Goal: Task Accomplishment & Management: Use online tool/utility

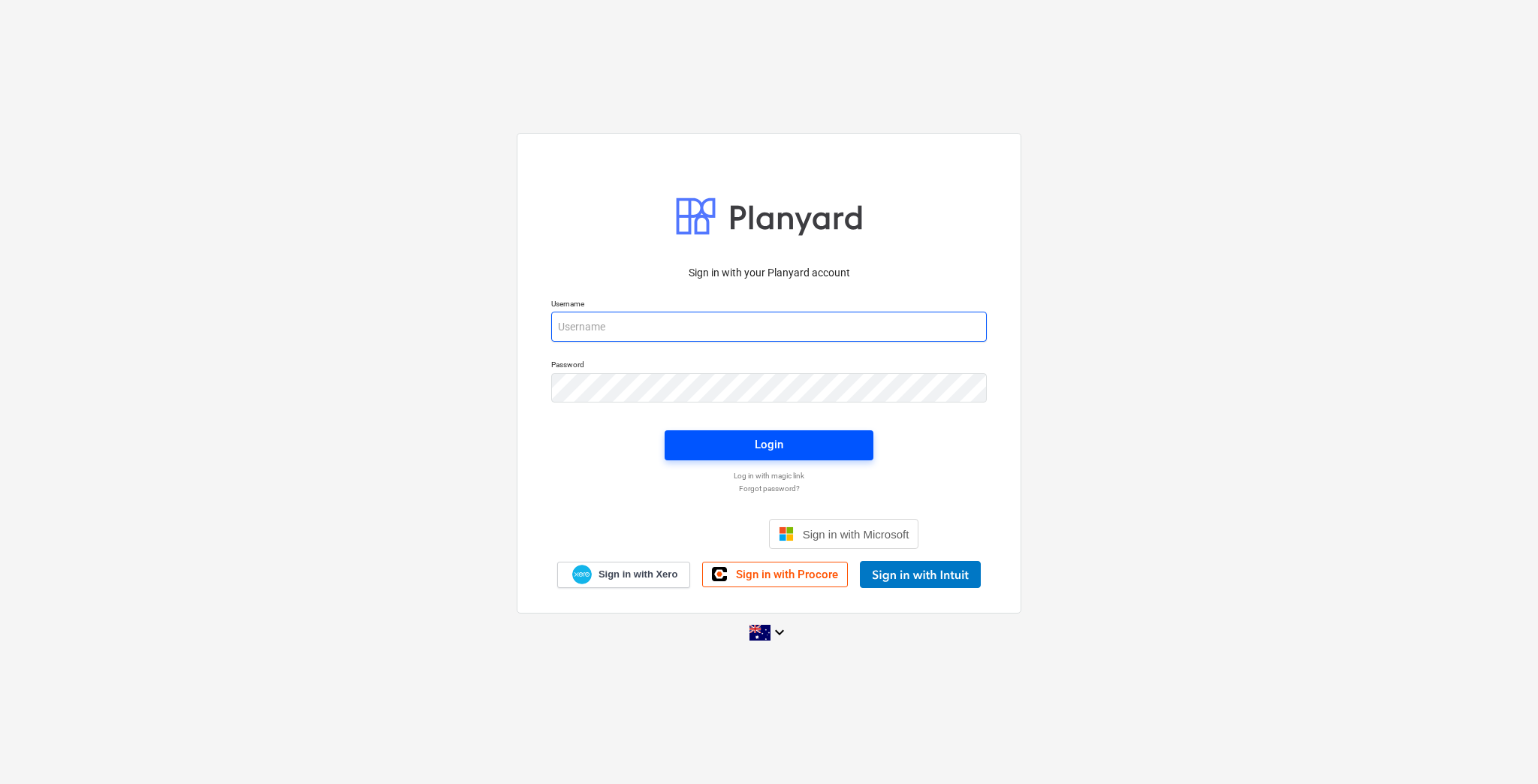
type input "[EMAIL_ADDRESS][DOMAIN_NAME]"
click at [799, 459] on button "Login" at bounding box center [769, 445] width 209 height 30
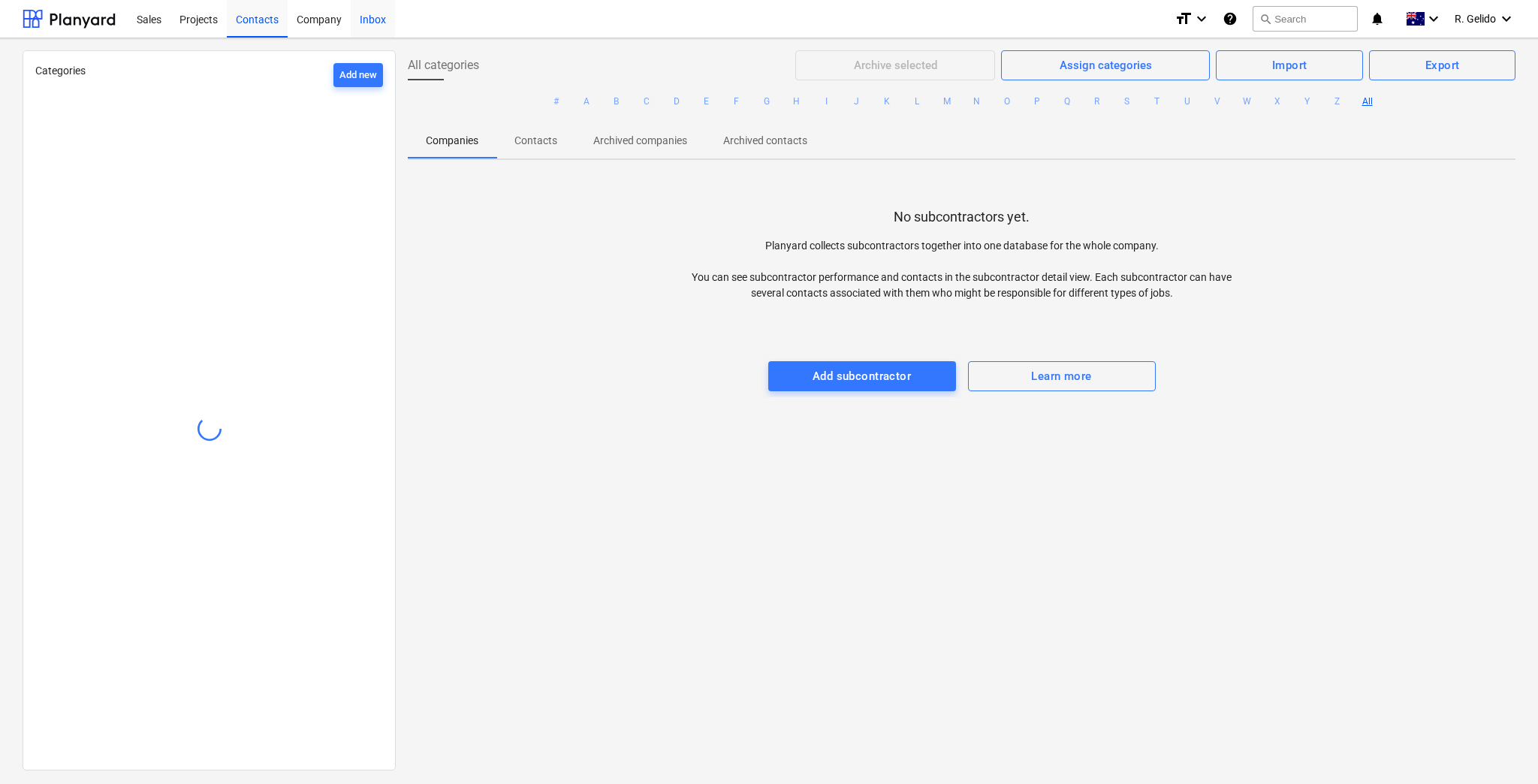
click at [375, 12] on div "Inbox" at bounding box center [373, 18] width 44 height 38
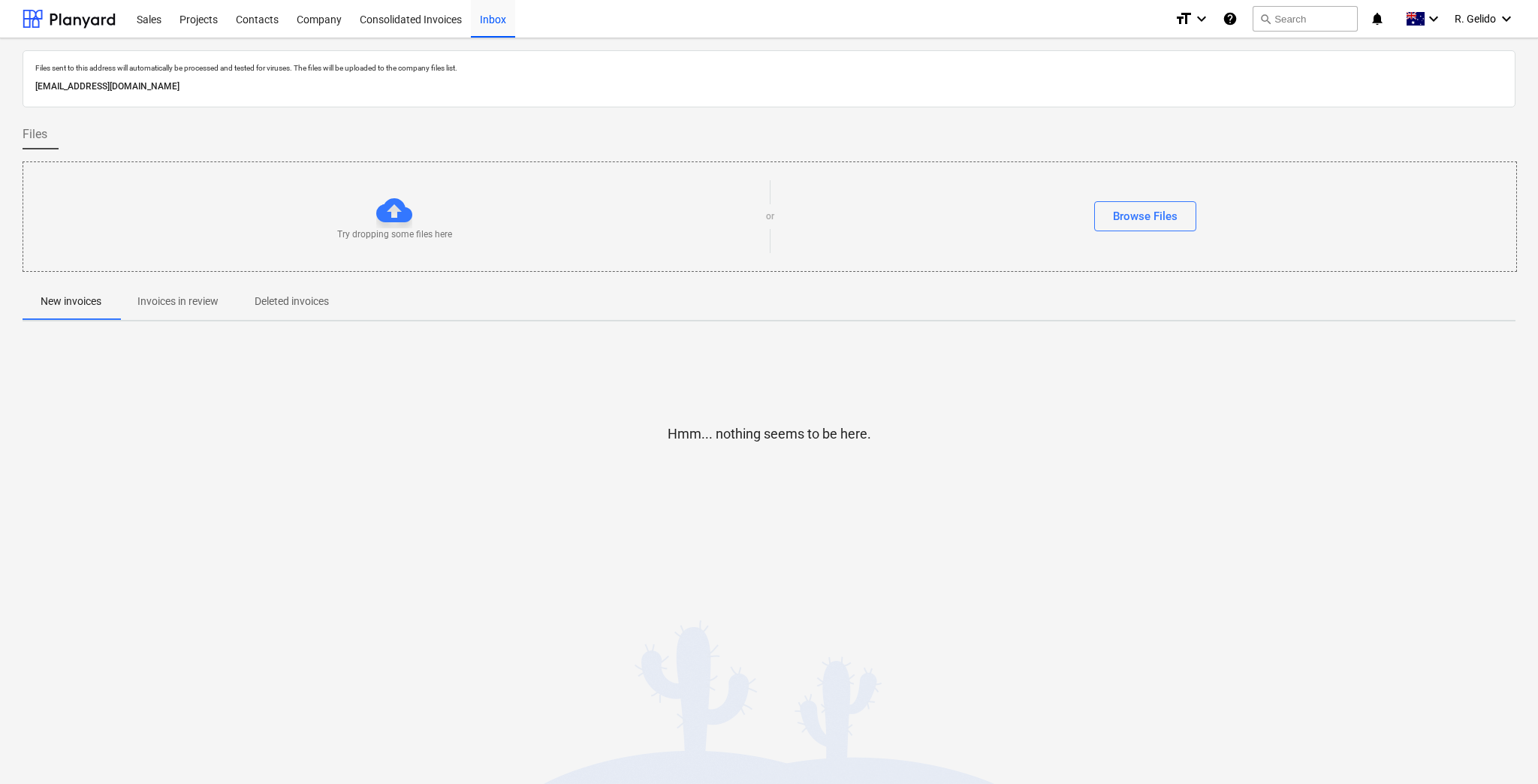
click at [919, 439] on div "Hmm... nothing seems to be here." at bounding box center [769, 446] width 1494 height 114
click at [204, 302] on p "Invoices in review" at bounding box center [178, 301] width 81 height 16
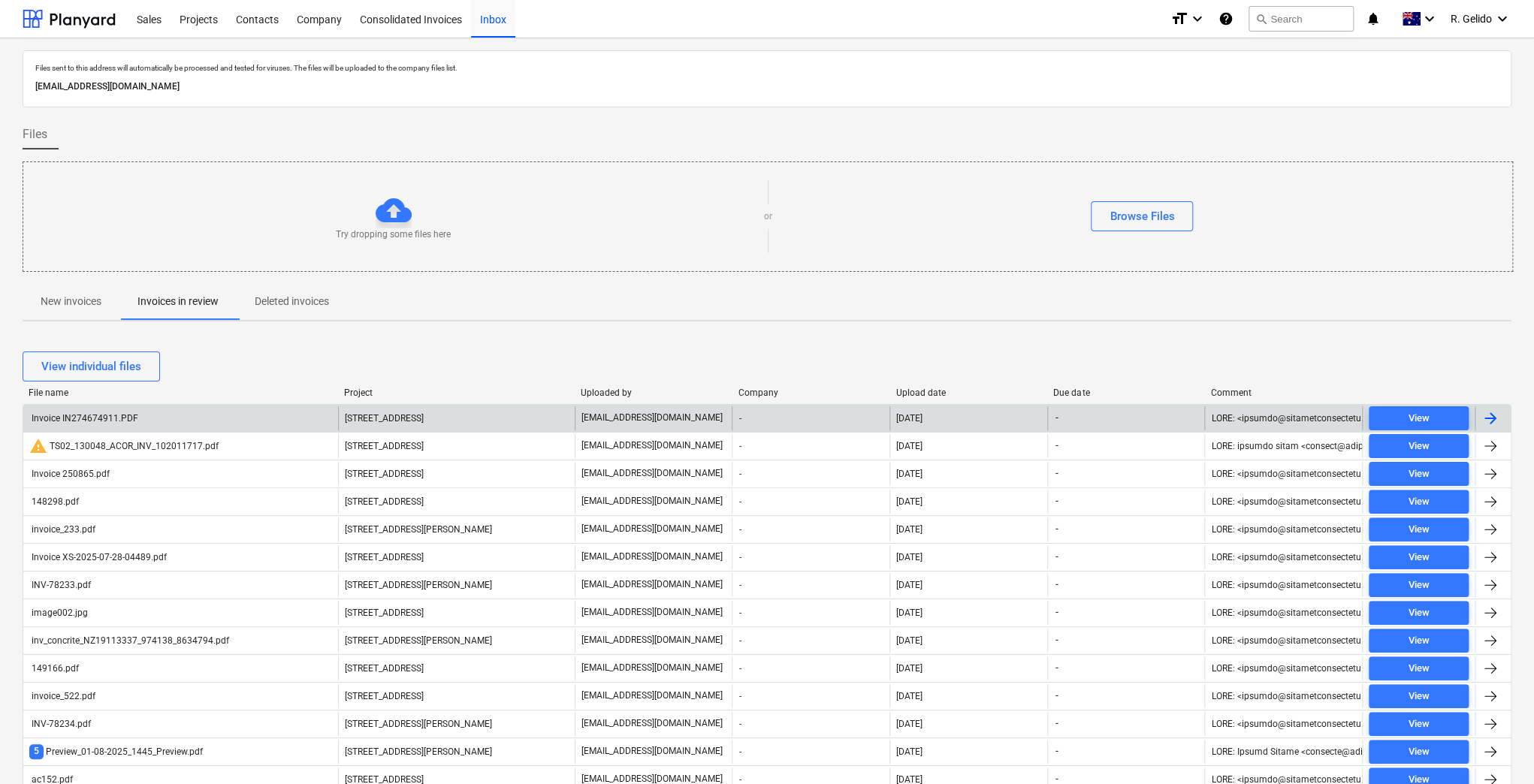
click at [424, 421] on span "[STREET_ADDRESS]" at bounding box center [384, 418] width 79 height 10
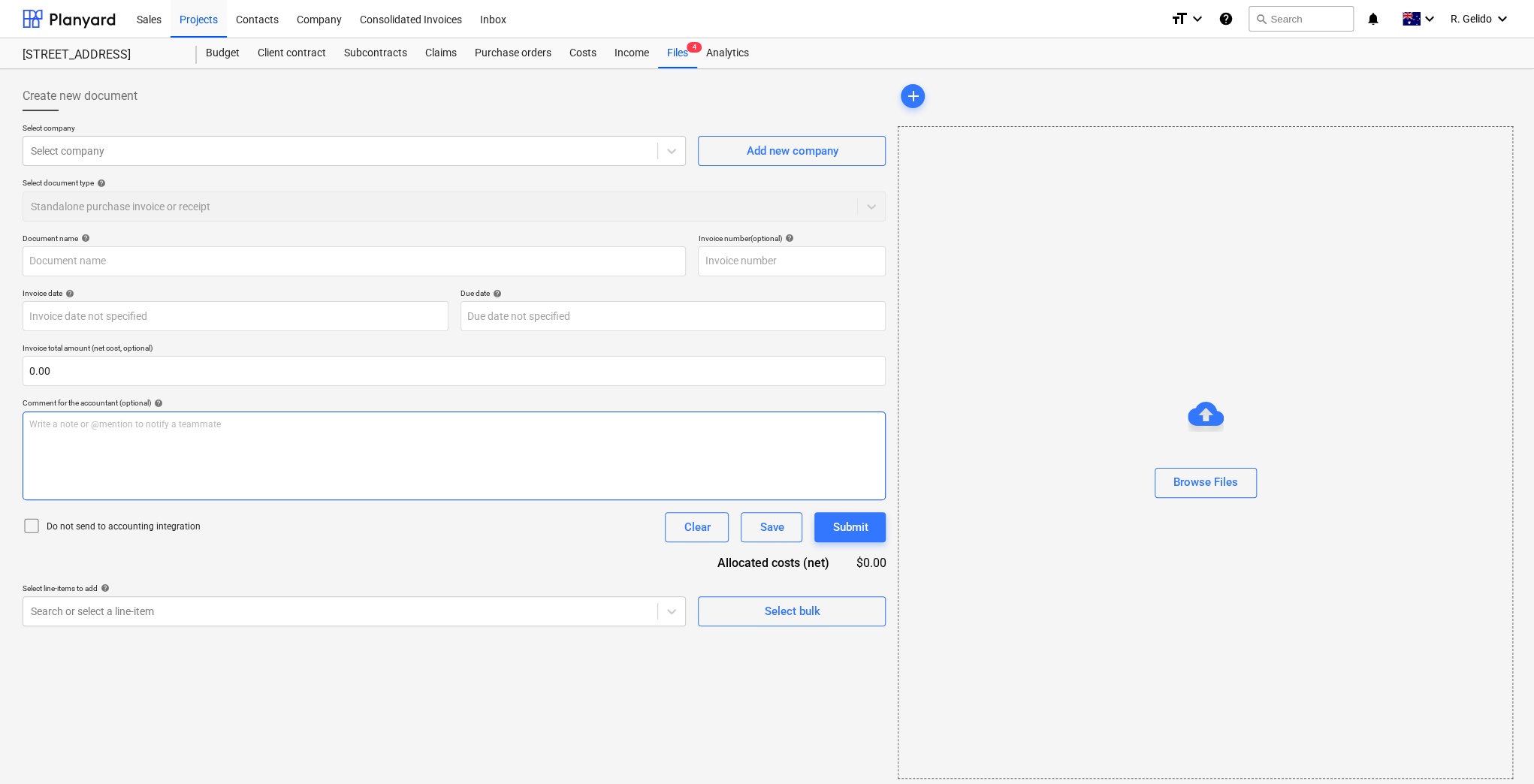
type input "Invoice IN274674911.PDF"
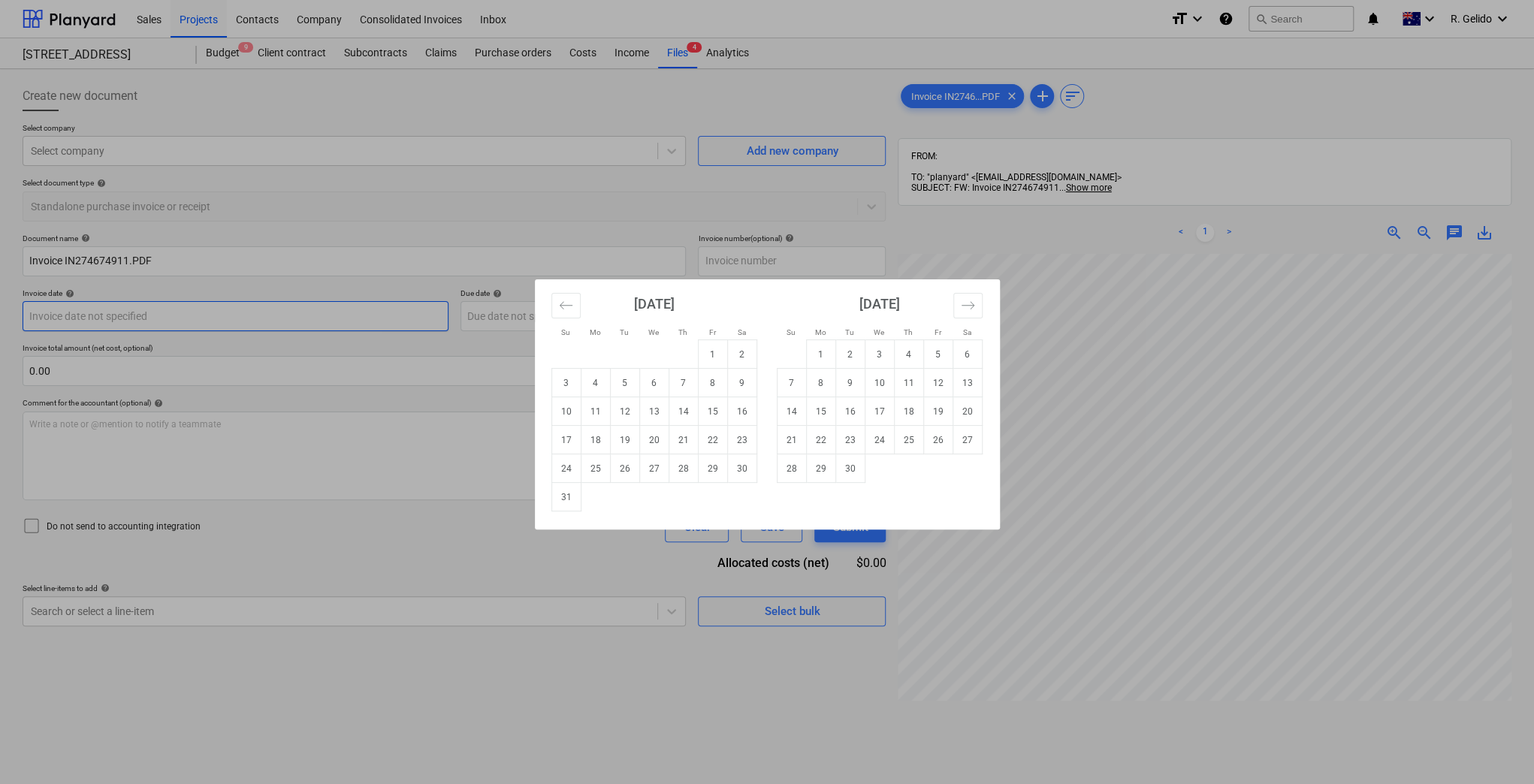
click at [200, 322] on body "Sales Projects Contacts Company Consolidated Invoices Inbox format_size keyboar…" at bounding box center [767, 392] width 1534 height 784
click at [355, 556] on div "Su Mo Tu We Th Fr Sa Su Mo Tu We Th Fr Sa [DATE] 1 2 3 4 5 6 7 8 9 10 11 12 13 …" at bounding box center [767, 392] width 1534 height 784
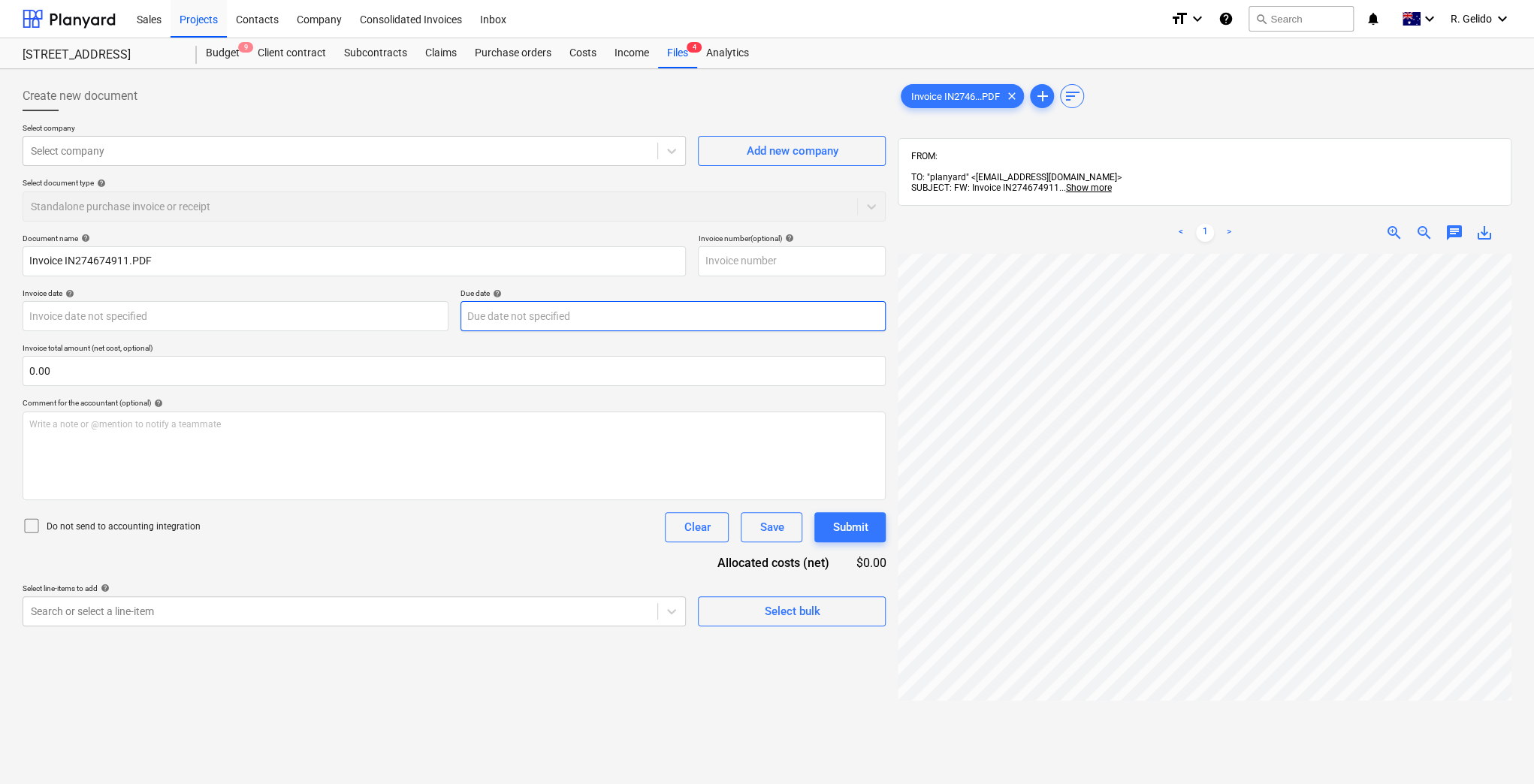
click at [551, 319] on body "Sales Projects Contacts Company Consolidated Invoices Inbox format_size keyboar…" at bounding box center [767, 392] width 1534 height 784
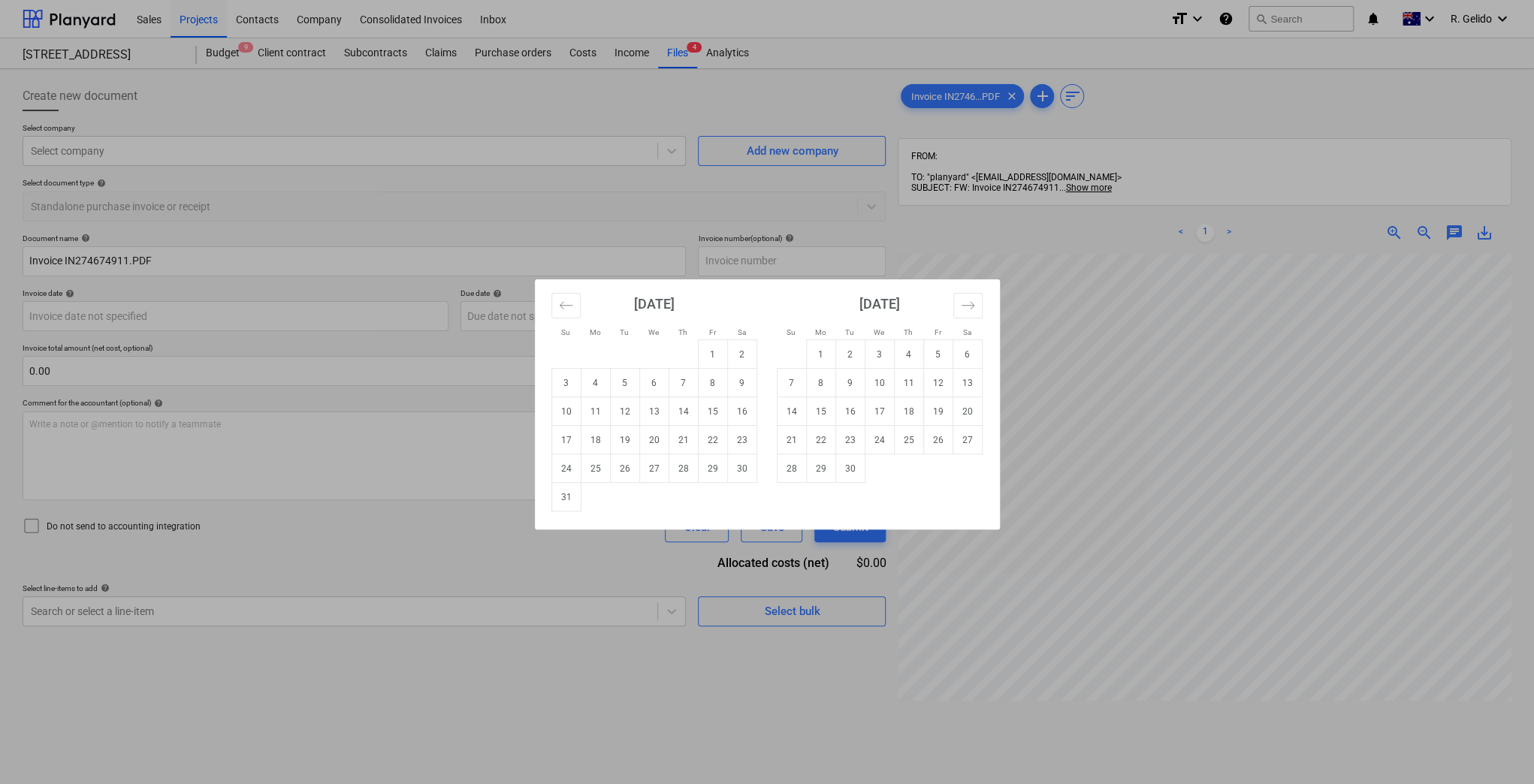
click at [411, 539] on div "Su Mo Tu We Th Fr Sa Su Mo Tu We Th Fr Sa [DATE] 1 2 3 4 5 6 7 8 9 10 11 12 13 …" at bounding box center [767, 392] width 1534 height 784
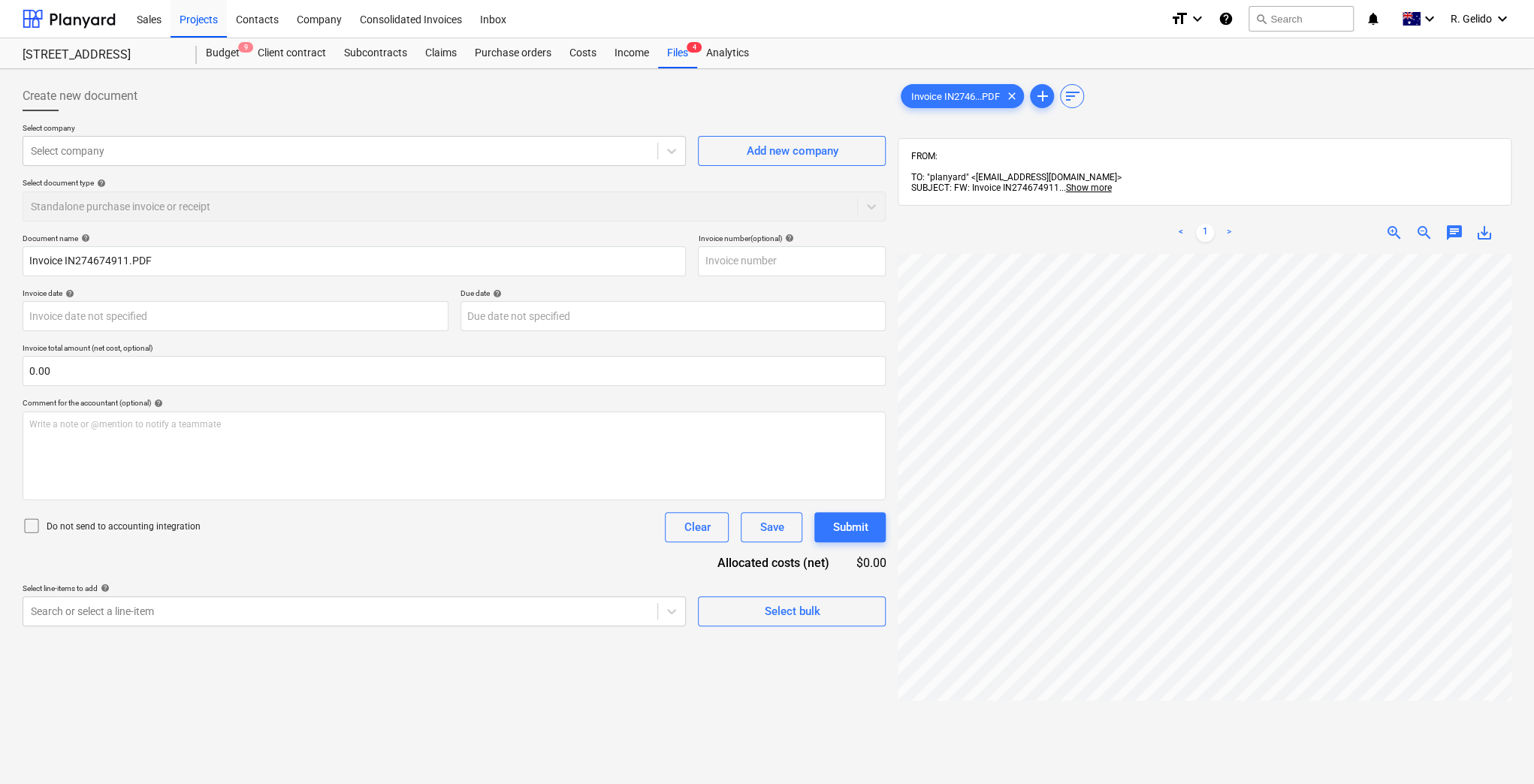
click at [233, 197] on div "Select document type help Standalone purchase invoice or receipt" at bounding box center [454, 199] width 863 height 43
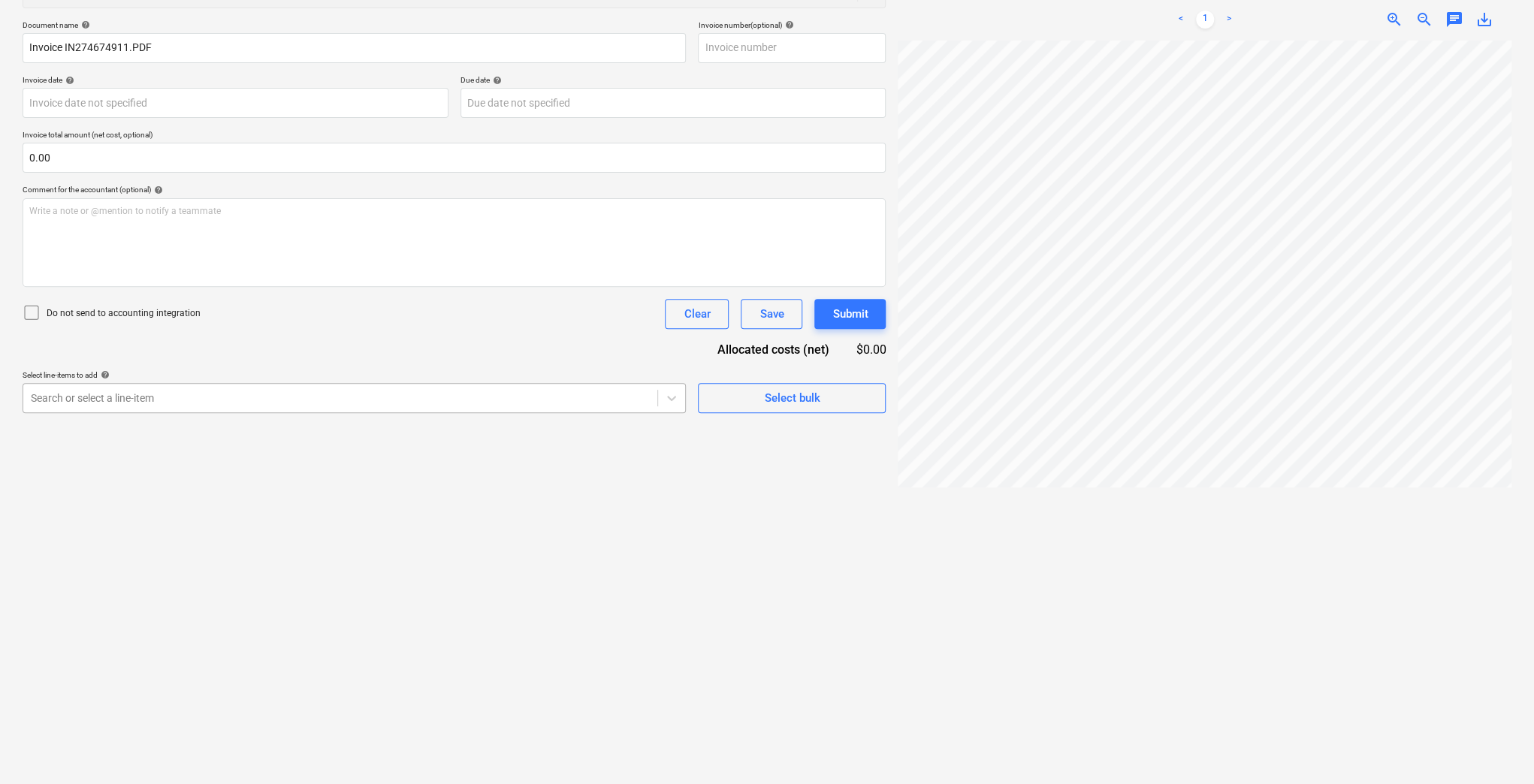
click at [479, 400] on div at bounding box center [340, 397] width 619 height 15
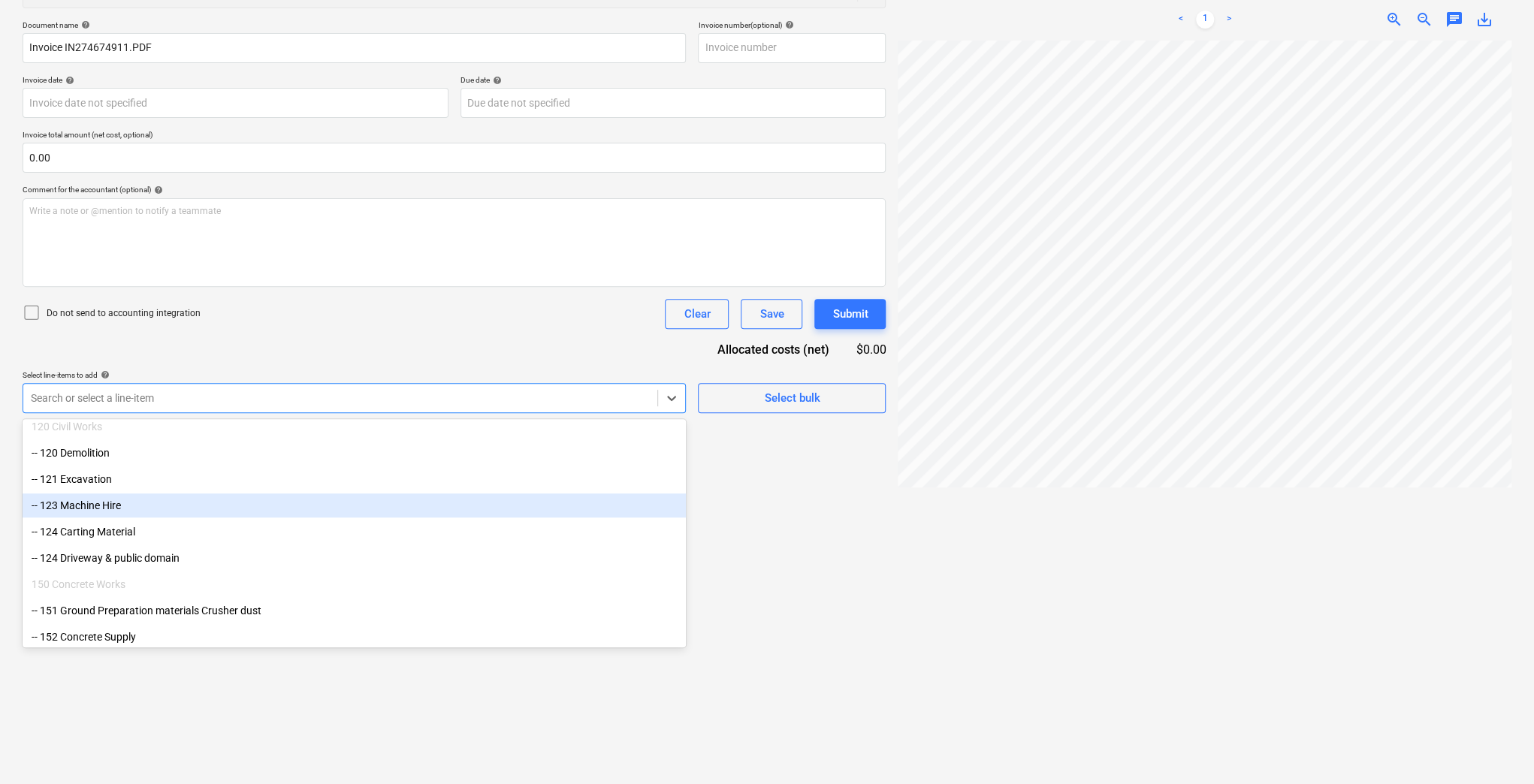
scroll to position [1001, 0]
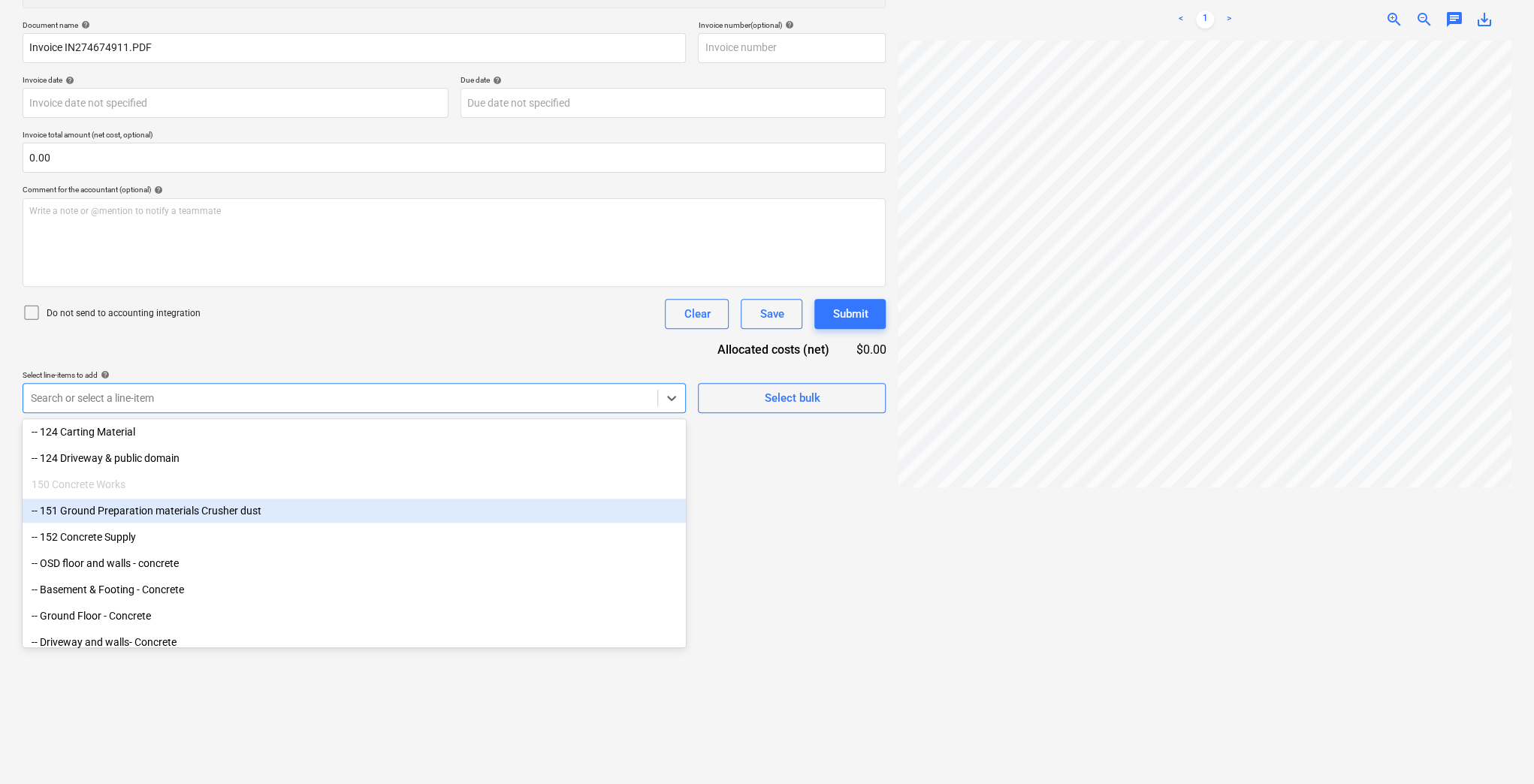
click at [793, 547] on div "Create new document Select company Select company Add new company Select docume…" at bounding box center [454, 325] width 875 height 927
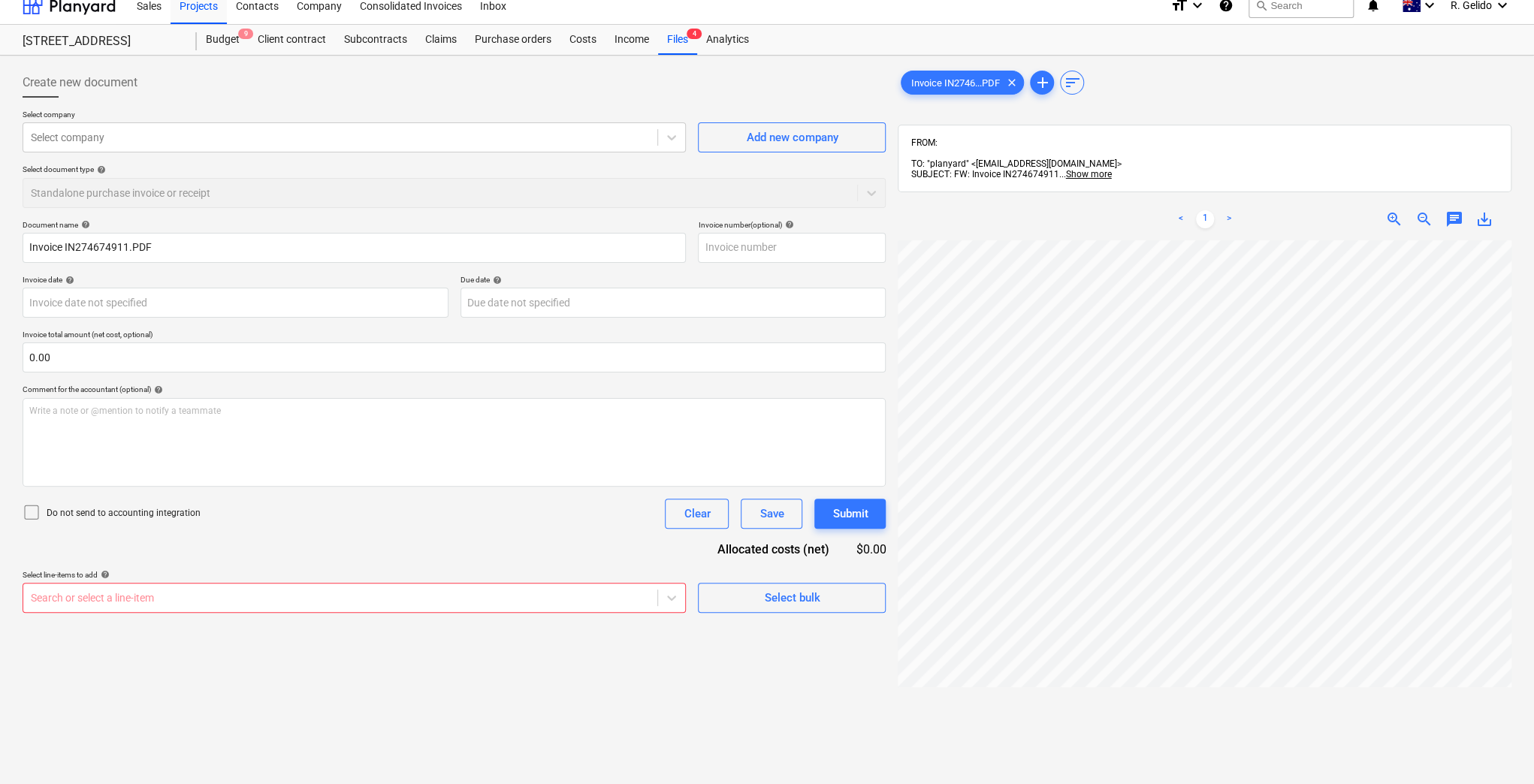
scroll to position [0, 0]
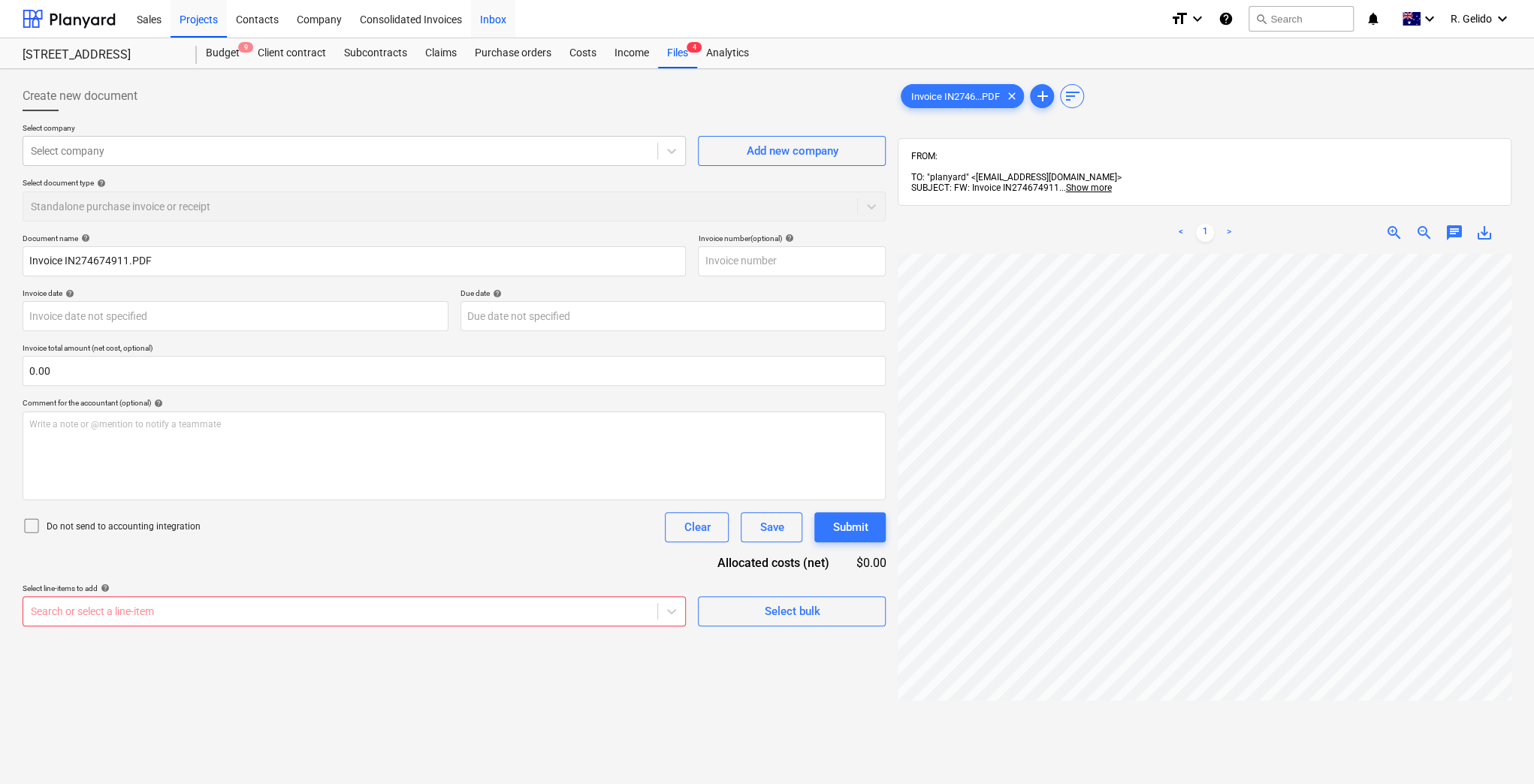
click at [485, 24] on div "Inbox" at bounding box center [492, 18] width 44 height 38
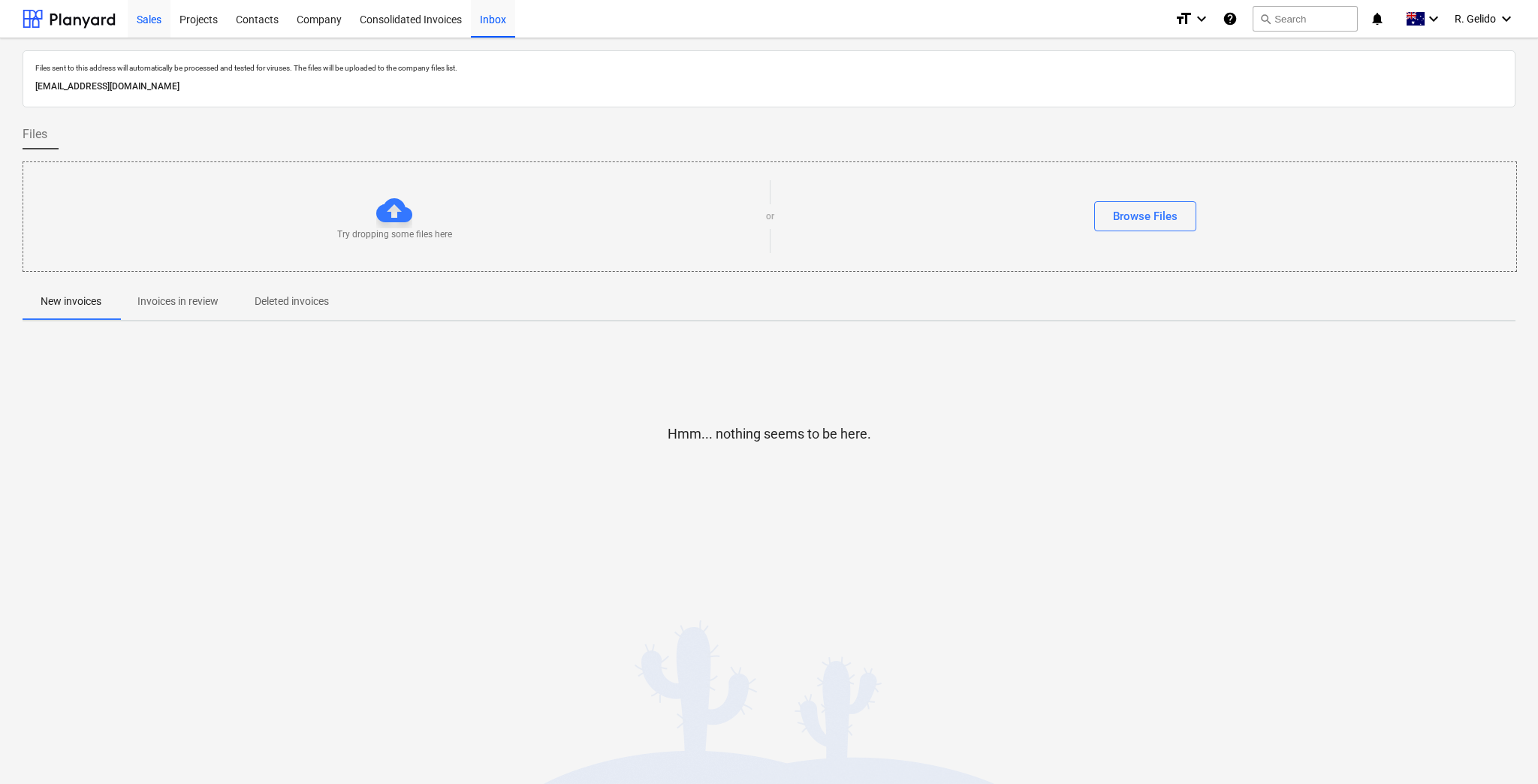
click at [155, 12] on div "Sales" at bounding box center [149, 18] width 43 height 38
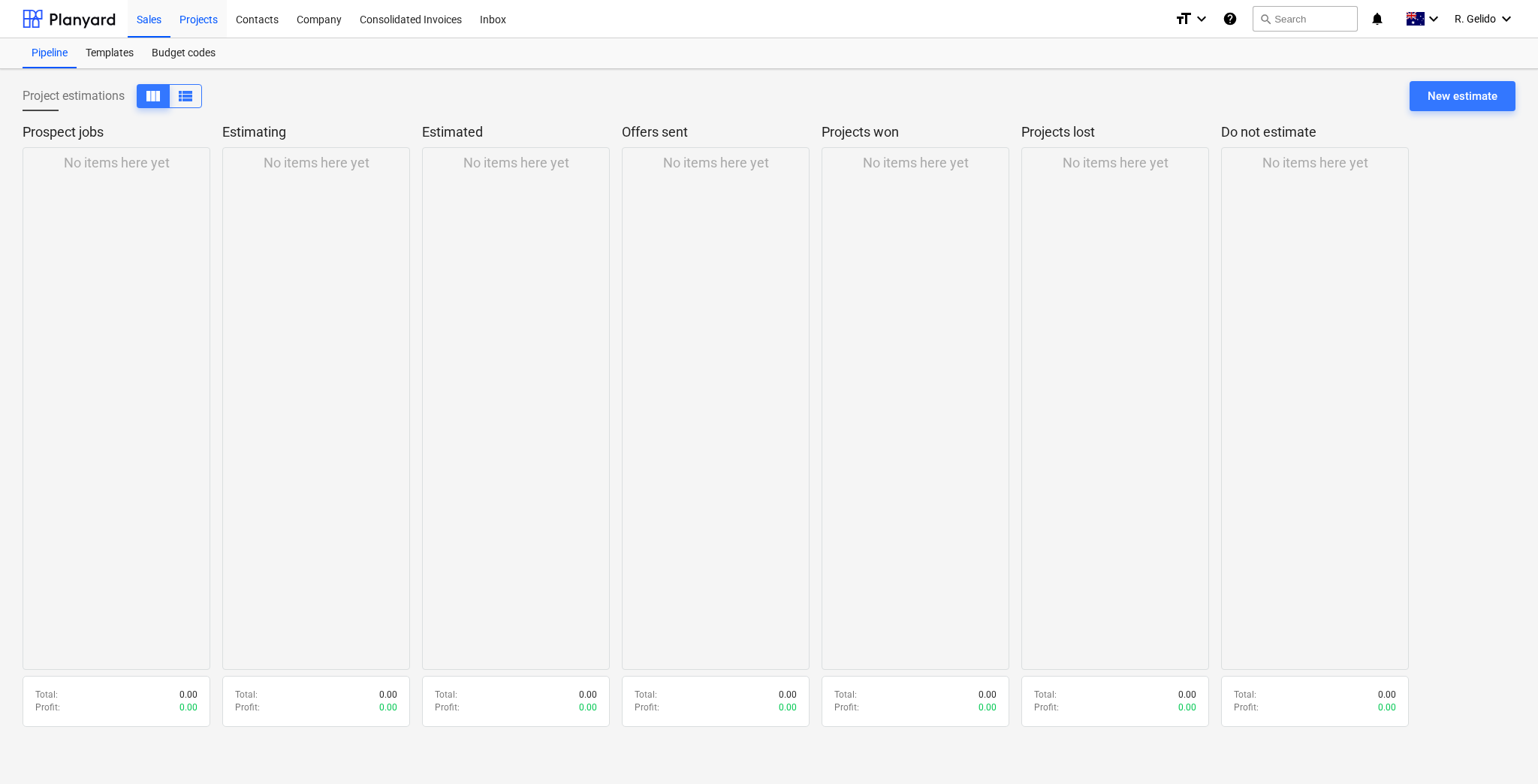
click at [198, 10] on div "Projects" at bounding box center [199, 18] width 57 height 38
